Goal: Information Seeking & Learning: Learn about a topic

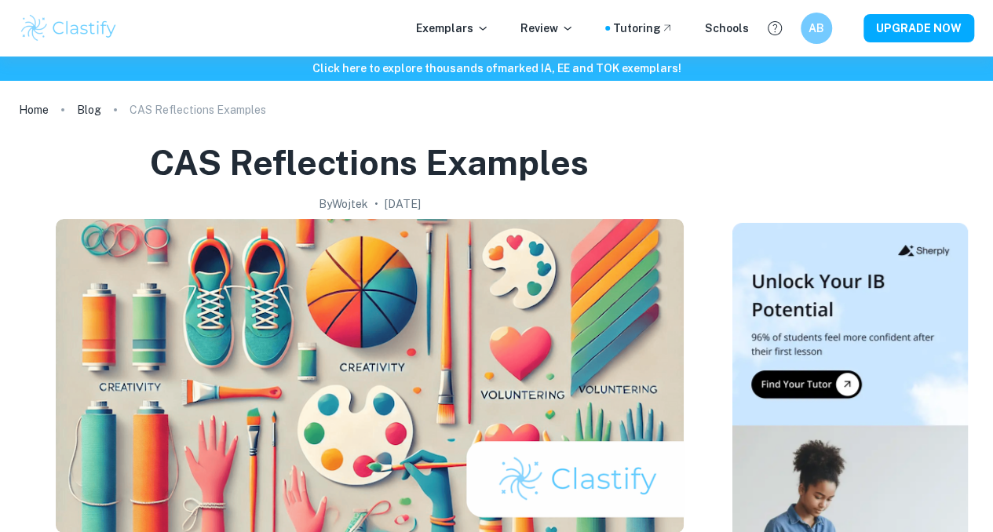
click at [462, 29] on p "Exemplars" at bounding box center [452, 28] width 73 height 17
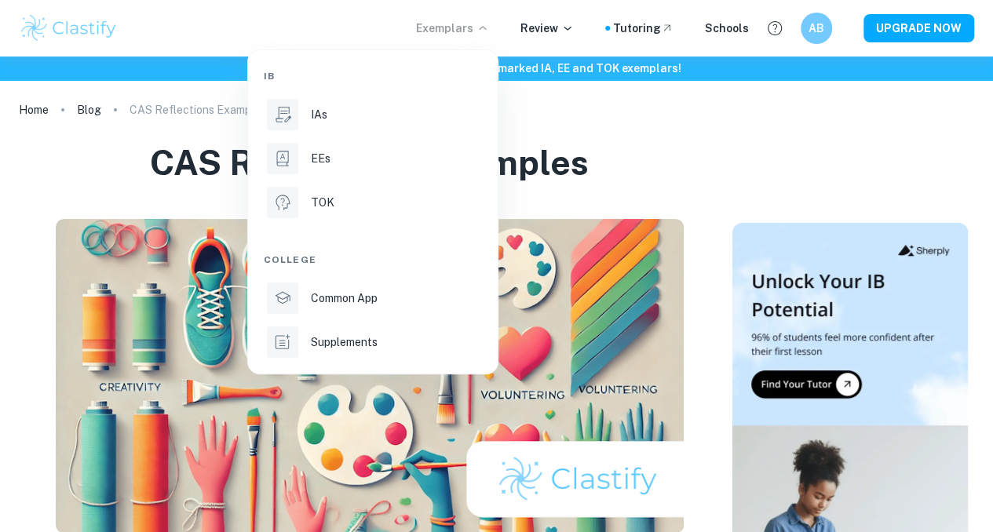
click at [411, 109] on div "IAs" at bounding box center [395, 114] width 168 height 17
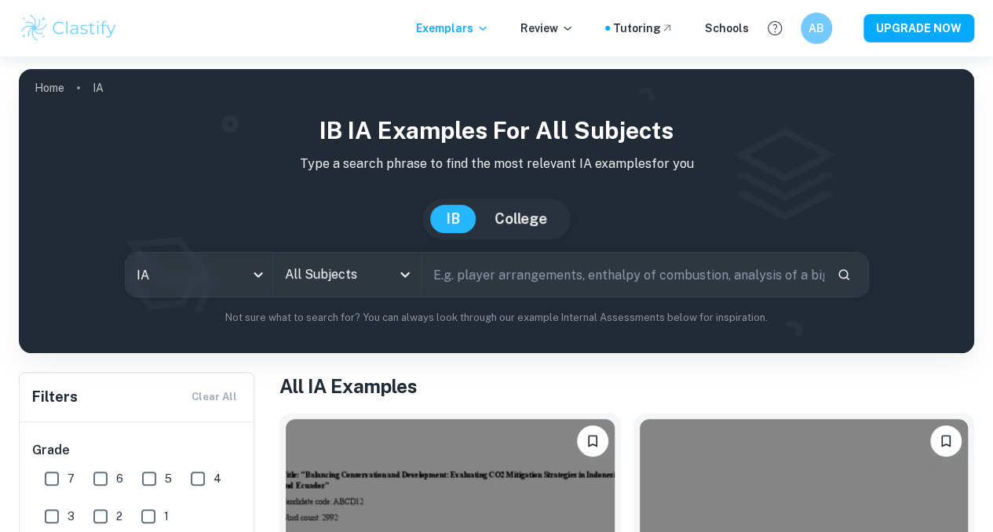
scroll to position [101, 0]
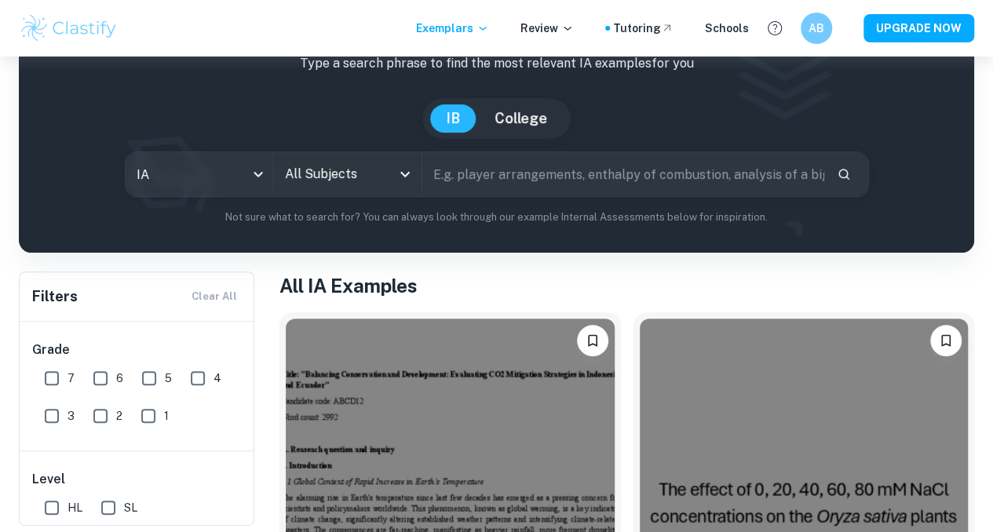
click at [353, 178] on input "All Subjects" at bounding box center [336, 174] width 110 height 30
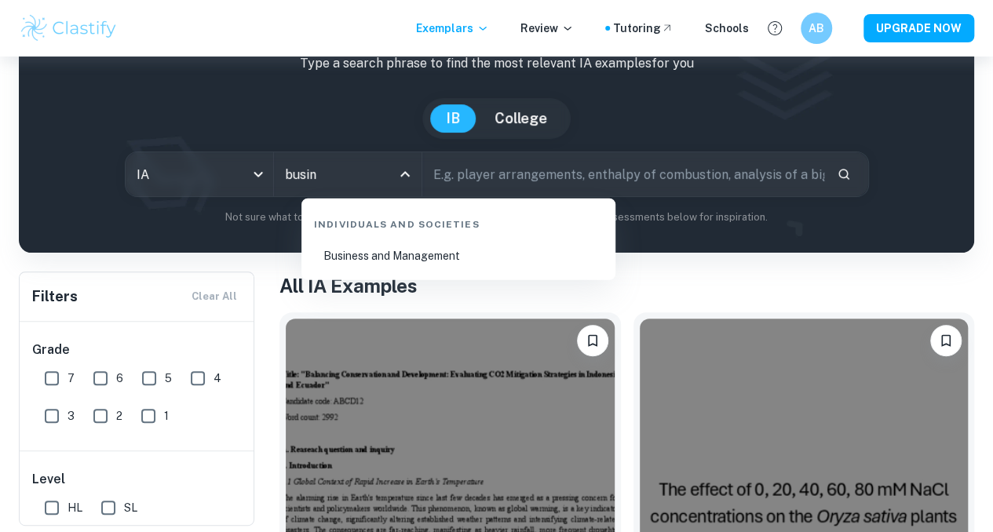
click at [392, 251] on li "Business and Management" at bounding box center [459, 256] width 302 height 36
type input "Business and Management"
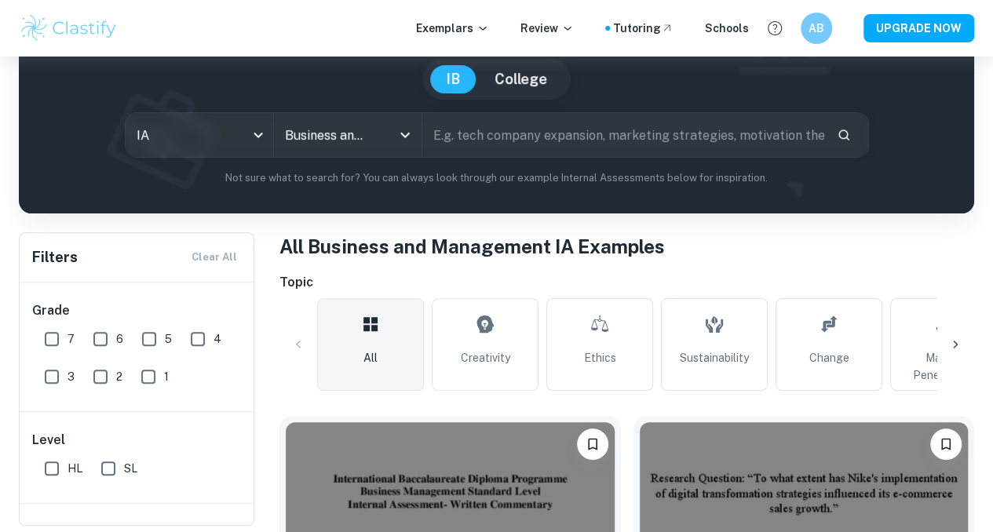
scroll to position [126, 0]
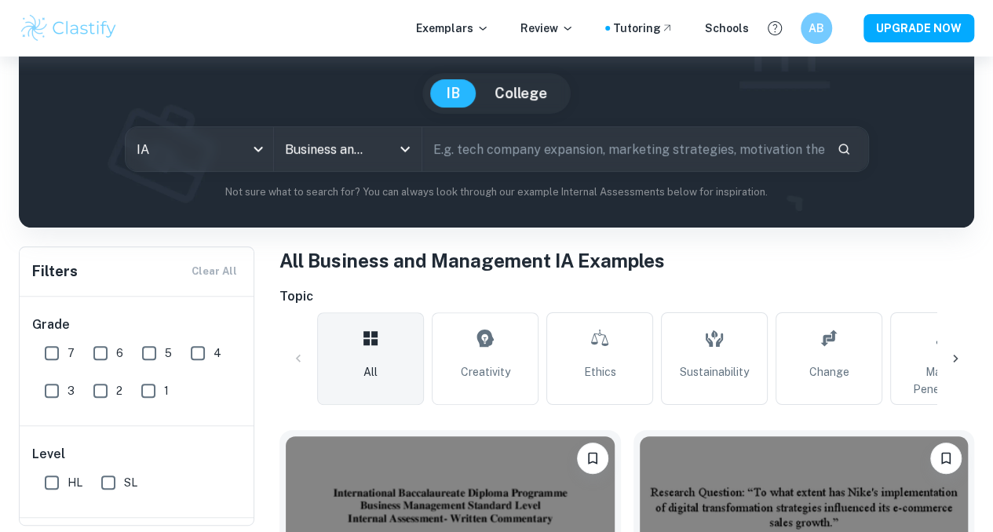
click at [522, 163] on input "text" at bounding box center [623, 149] width 402 height 44
type input "p"
type input "a"
type input "margins"
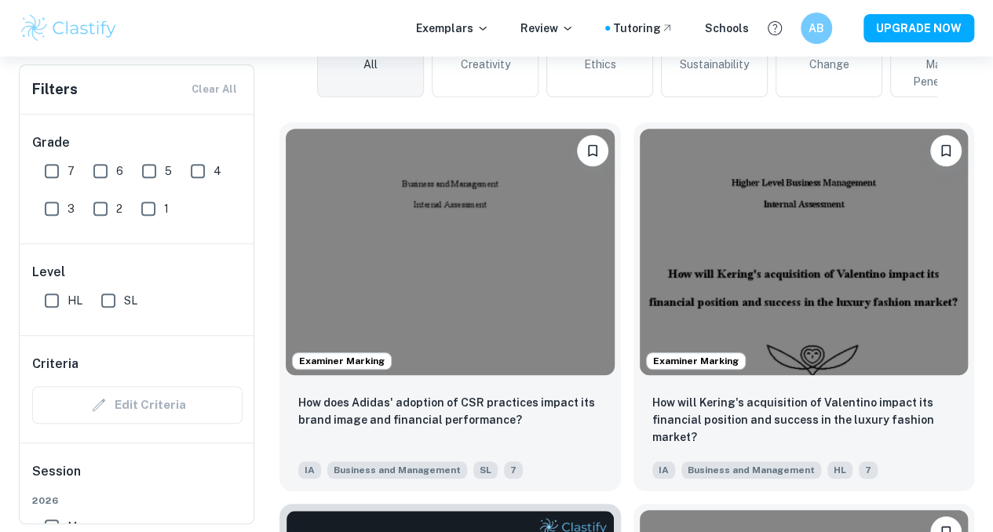
scroll to position [434, 0]
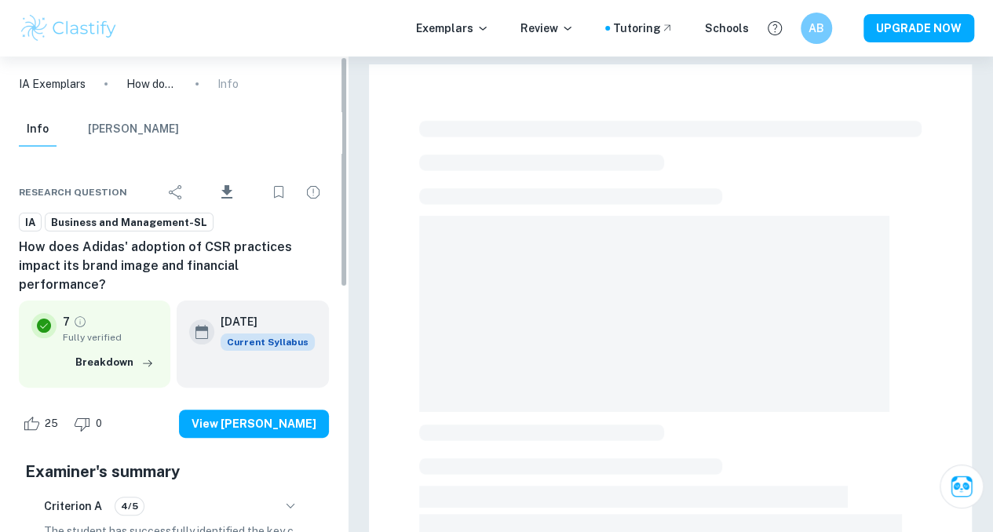
scroll to position [129, 0]
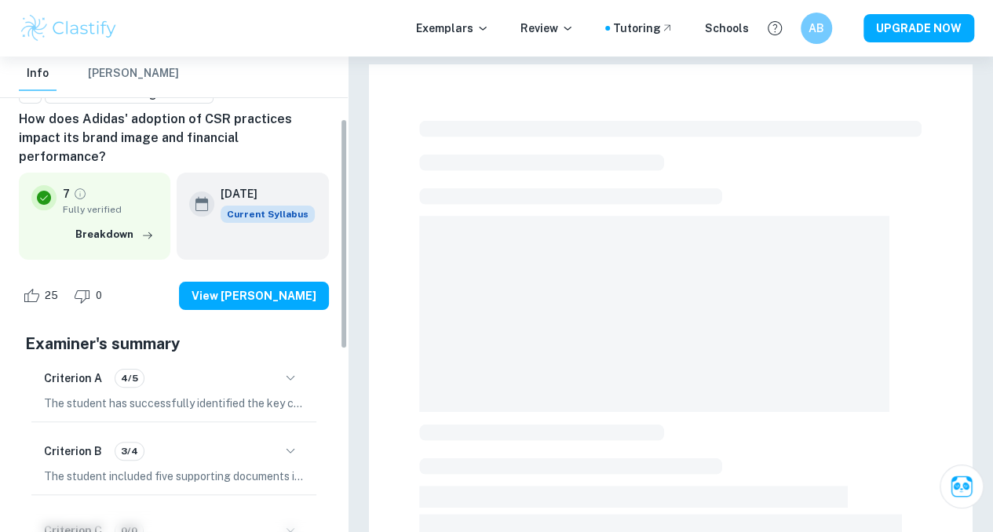
click at [285, 369] on icon "button" at bounding box center [290, 378] width 19 height 19
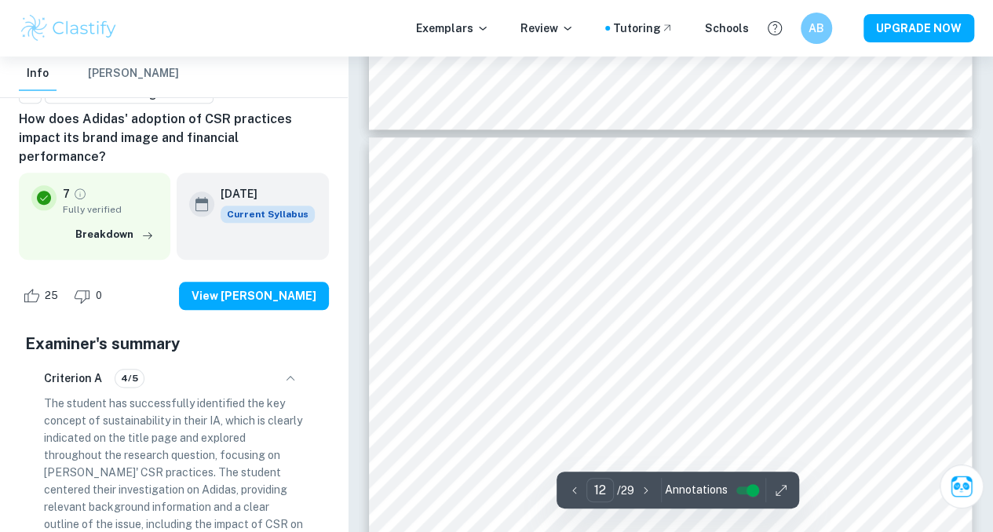
scroll to position [9680, 0]
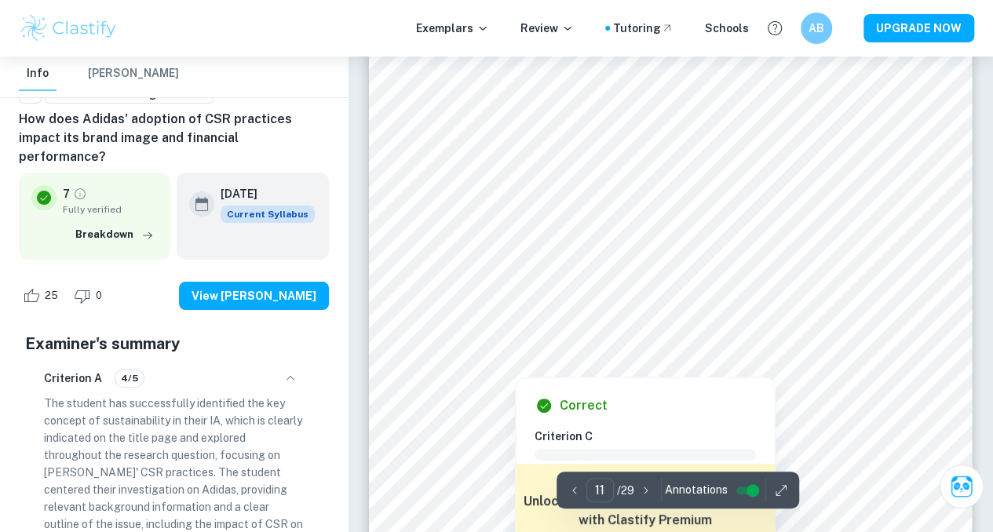
type input "10"
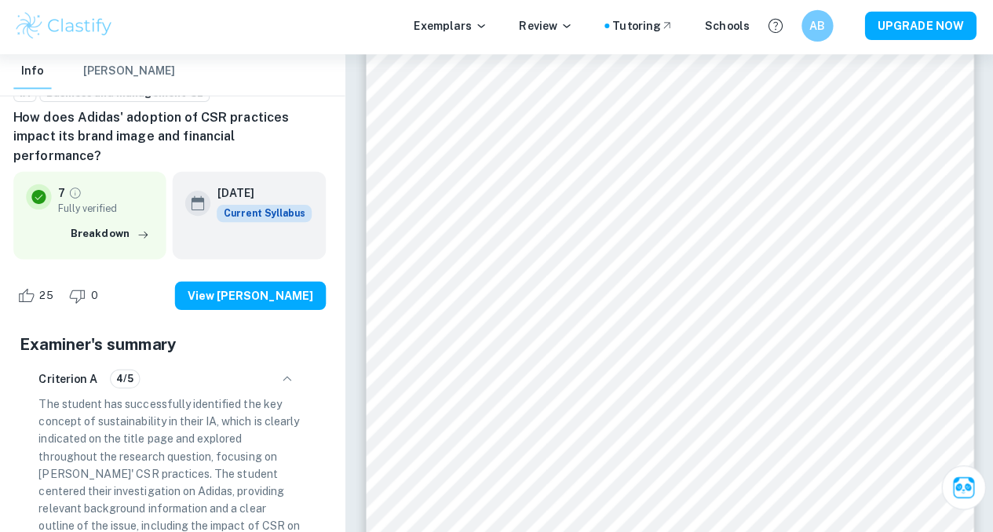
scroll to position [8306, 0]
